Goal: Obtain resource: Obtain resource

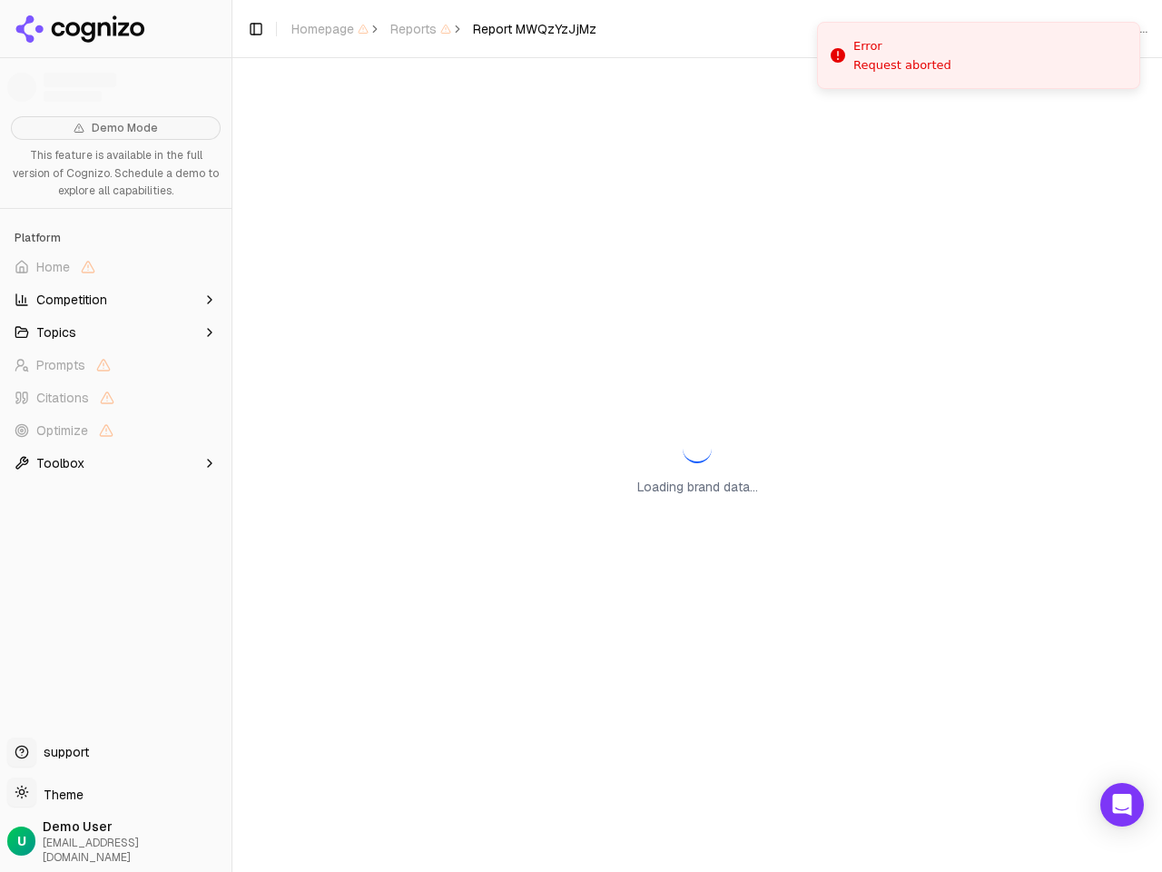
click at [115, 267] on span "Home" at bounding box center [115, 266] width 217 height 29
click at [115, 332] on button "Topics" at bounding box center [115, 332] width 217 height 29
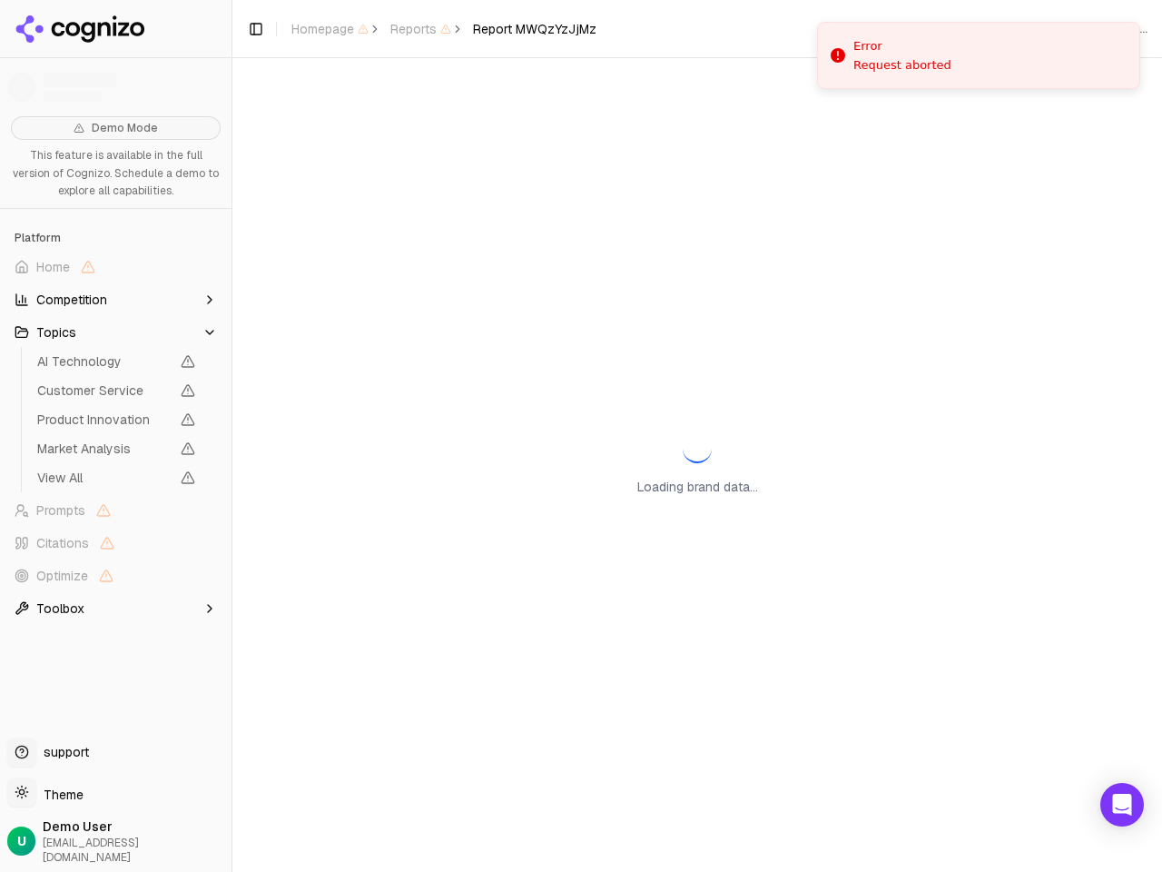
click at [115, 365] on span "AI Technology" at bounding box center [103, 361] width 133 height 18
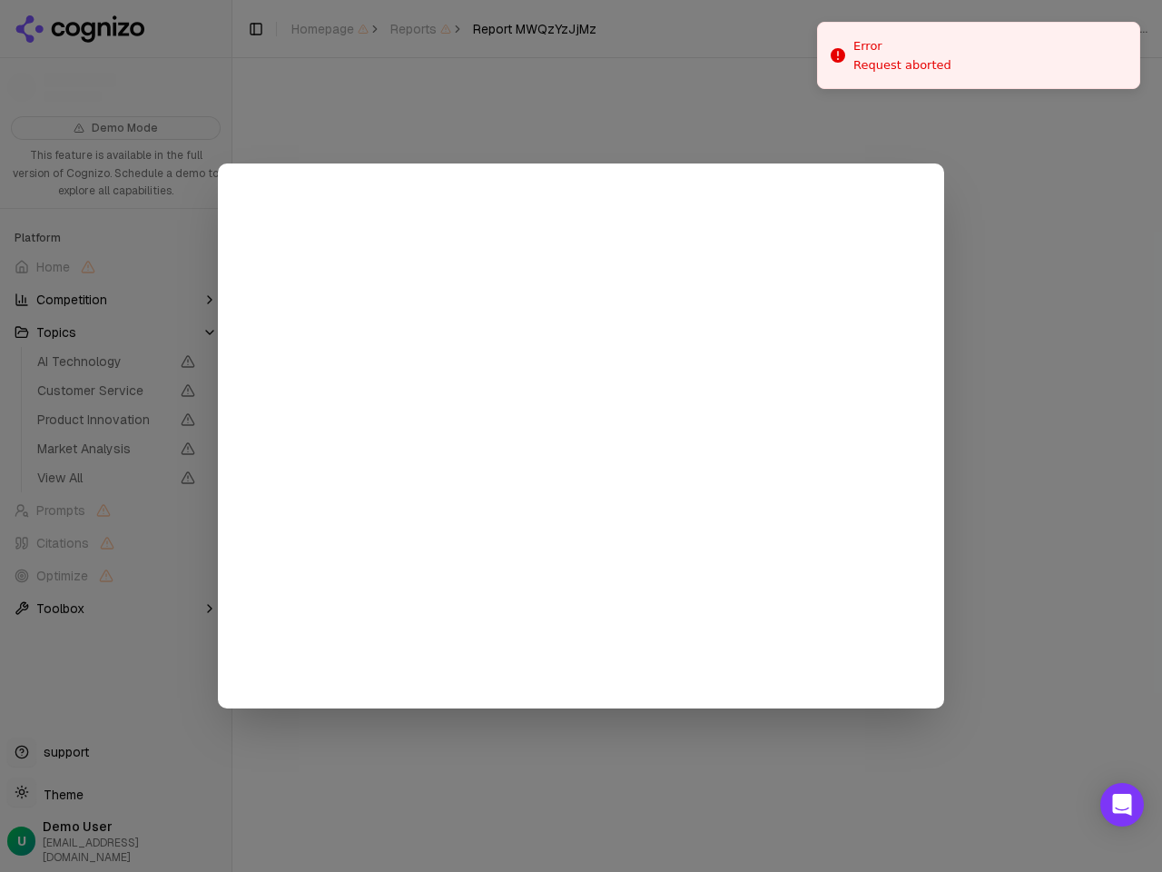
click at [115, 398] on div at bounding box center [581, 436] width 1162 height 872
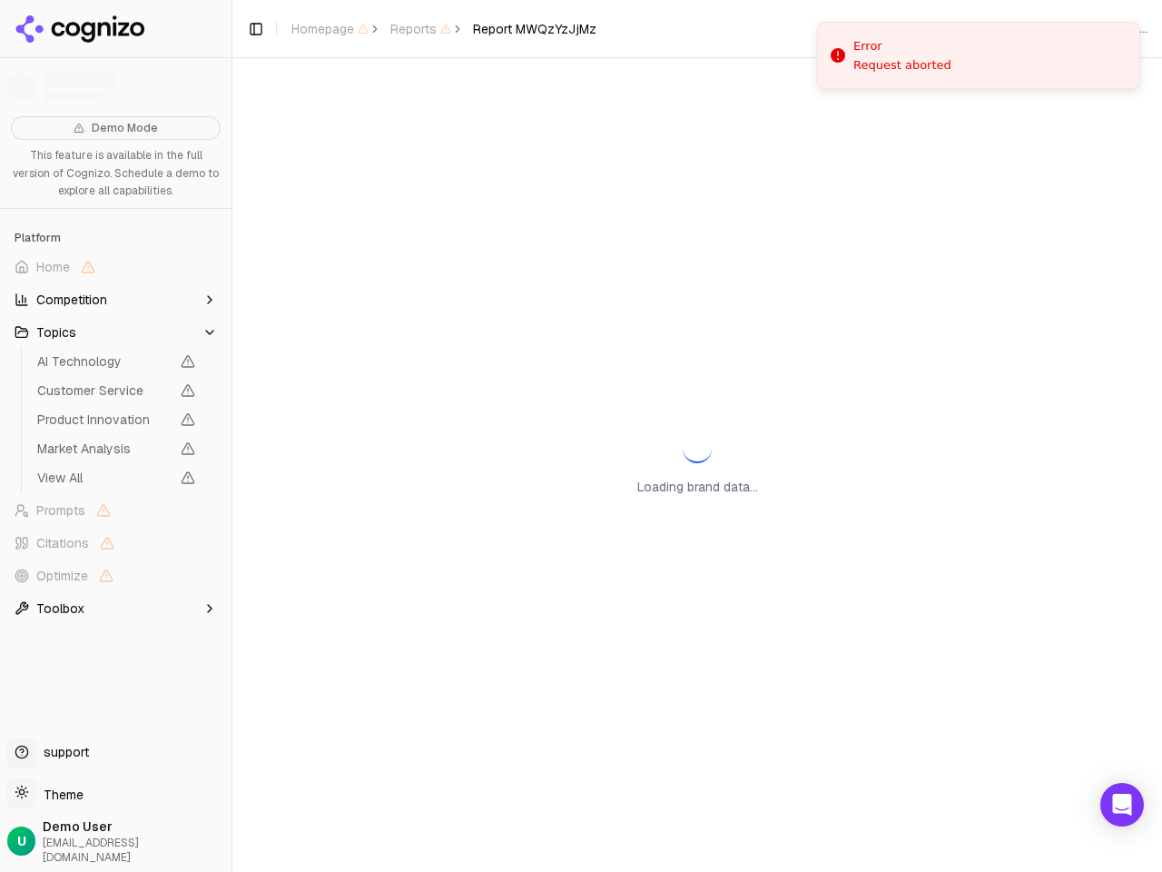
click at [115, 430] on span "Product Innovation" at bounding box center [116, 419] width 173 height 25
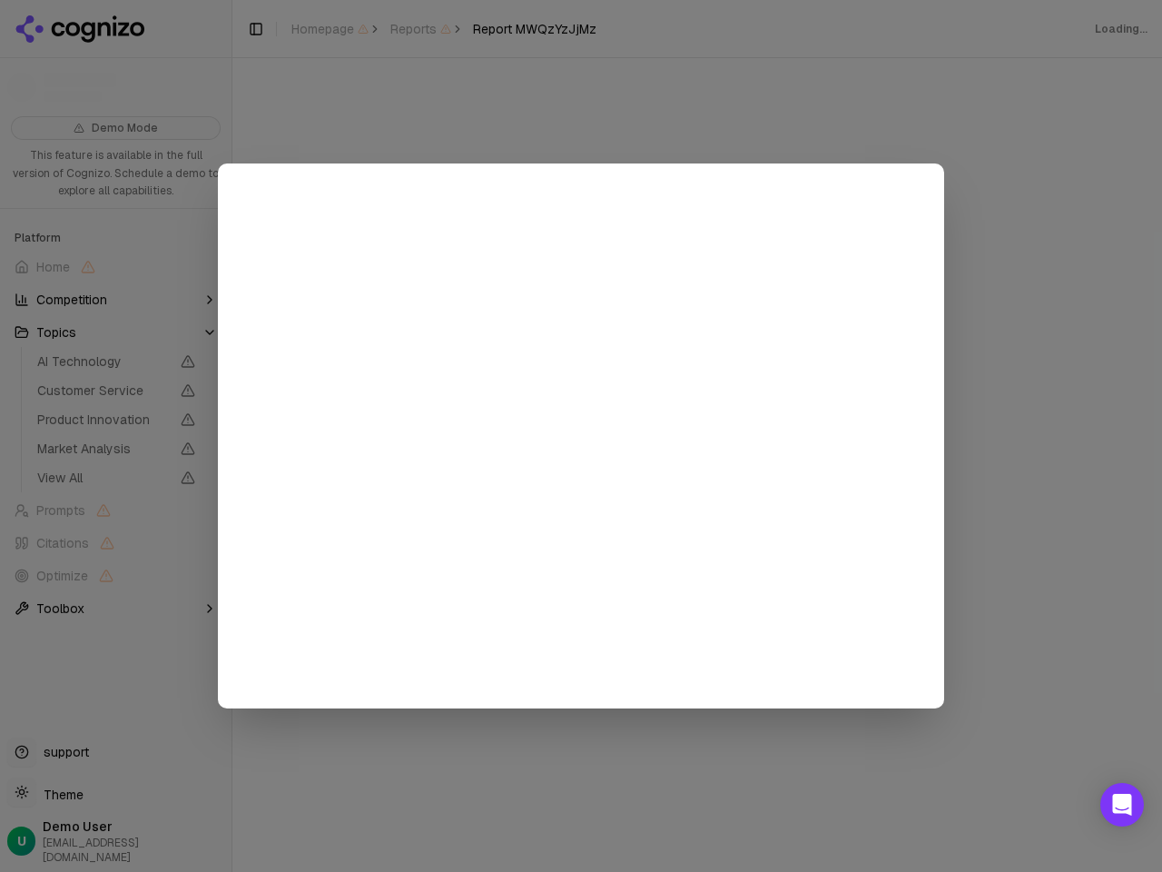
click at [115, 463] on div at bounding box center [581, 436] width 1162 height 872
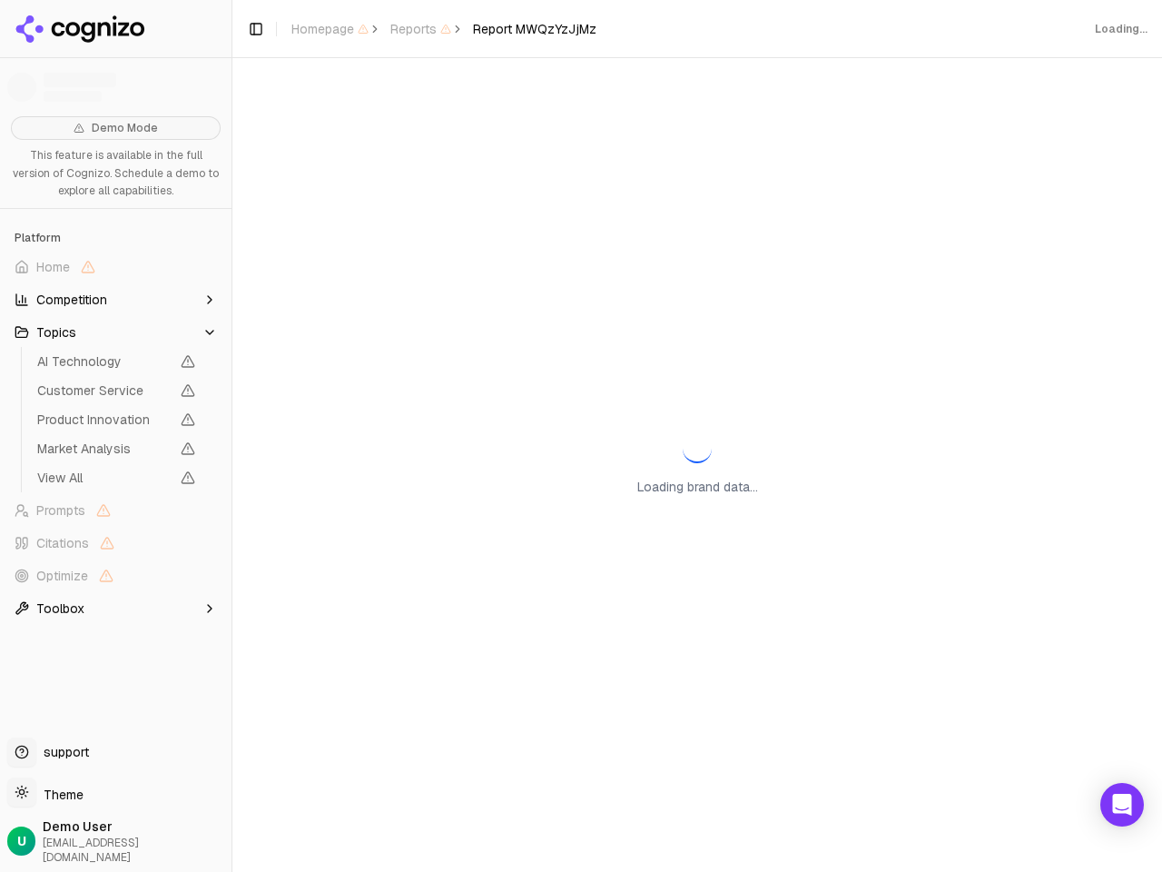
click at [232, 436] on button "Toggle Sidebar" at bounding box center [231, 436] width 15 height 872
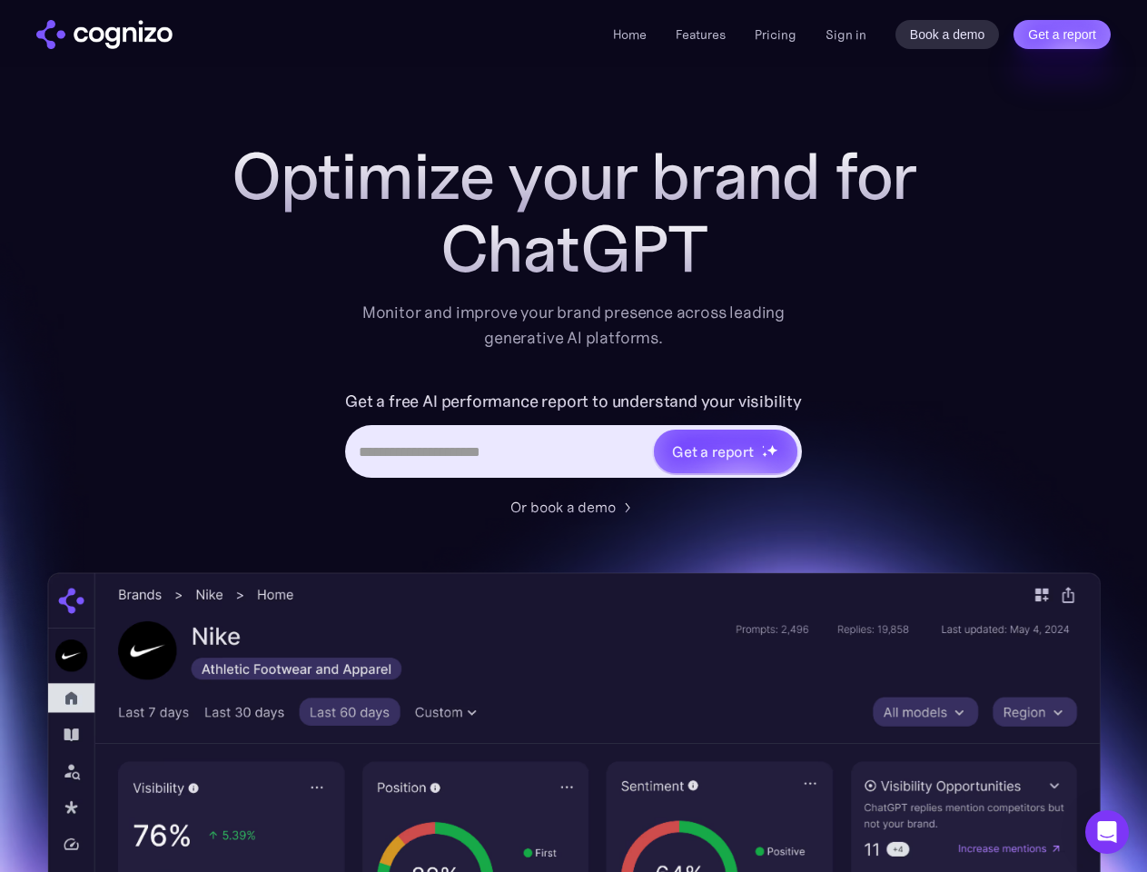
click at [1061, 35] on link "Get a report" at bounding box center [1061, 34] width 97 height 29
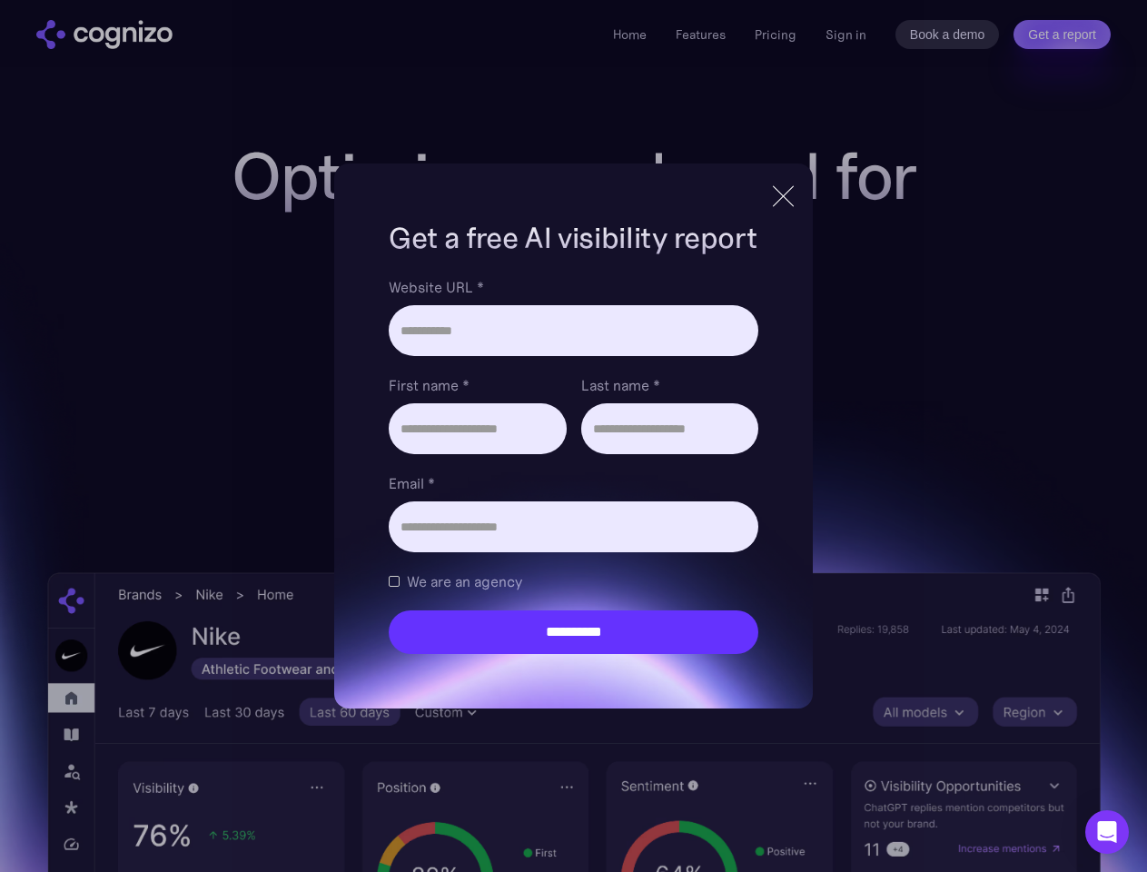
click at [725, 451] on input "Last name *" at bounding box center [669, 428] width 177 height 51
click at [1107, 832] on icon "Open Intercom Messenger" at bounding box center [1107, 832] width 19 height 22
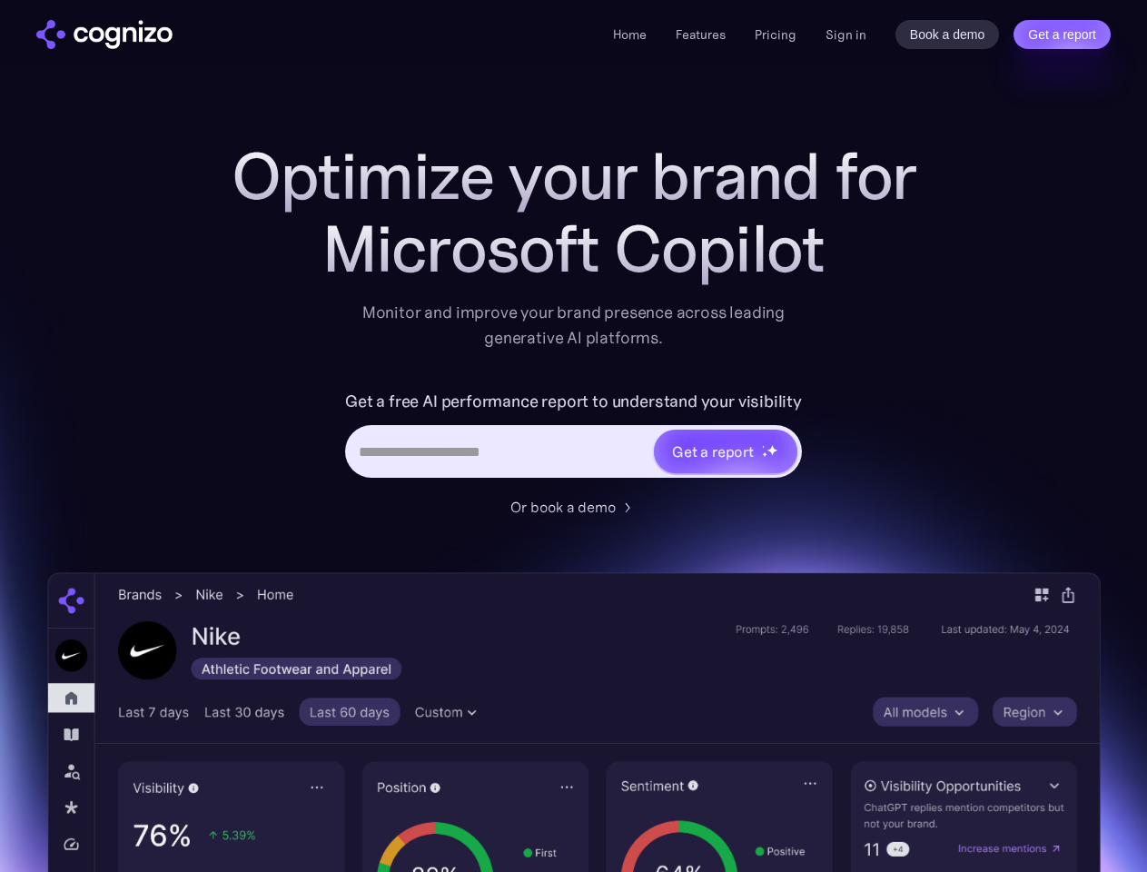
click at [1061, 35] on link "Get a report" at bounding box center [1061, 34] width 97 height 29
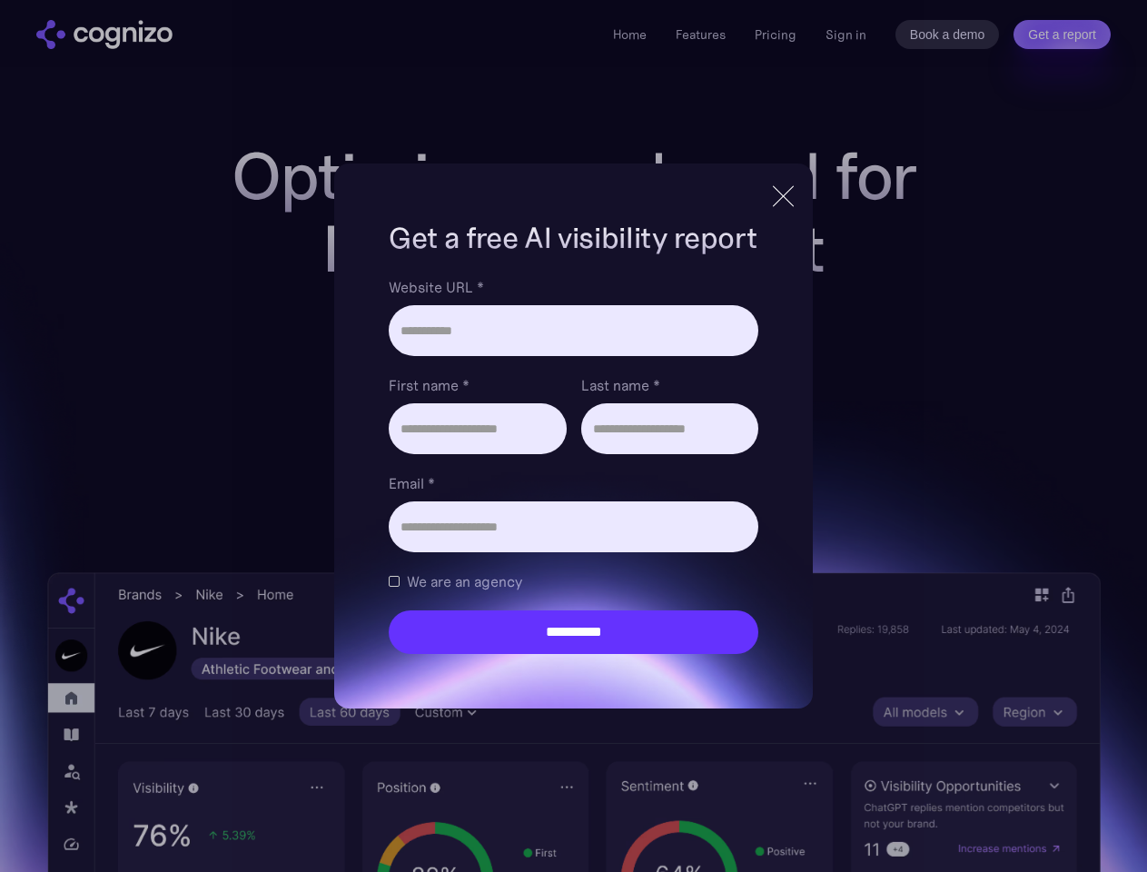
click at [725, 451] on input "Last name *" at bounding box center [669, 428] width 177 height 51
